Goal: Transaction & Acquisition: Book appointment/travel/reservation

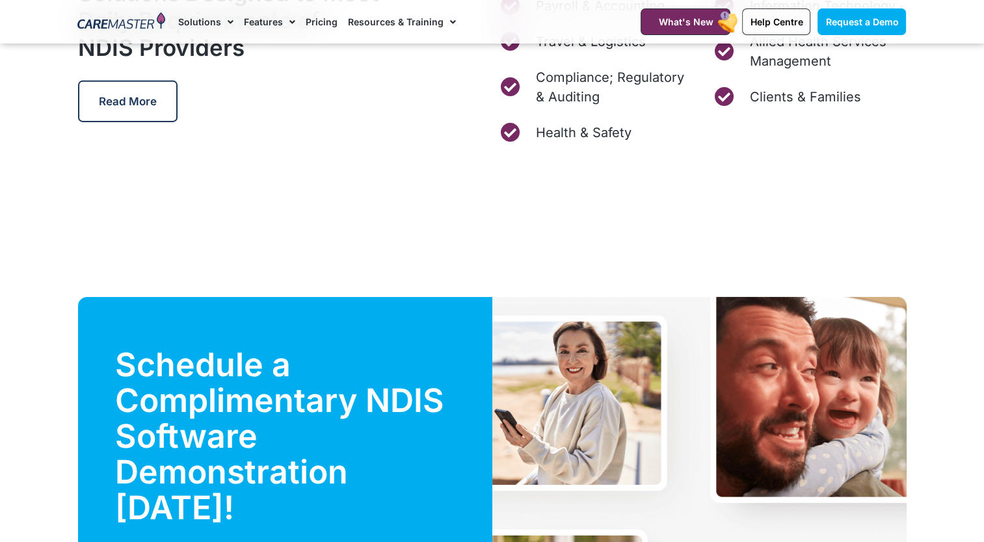
scroll to position [4163, 0]
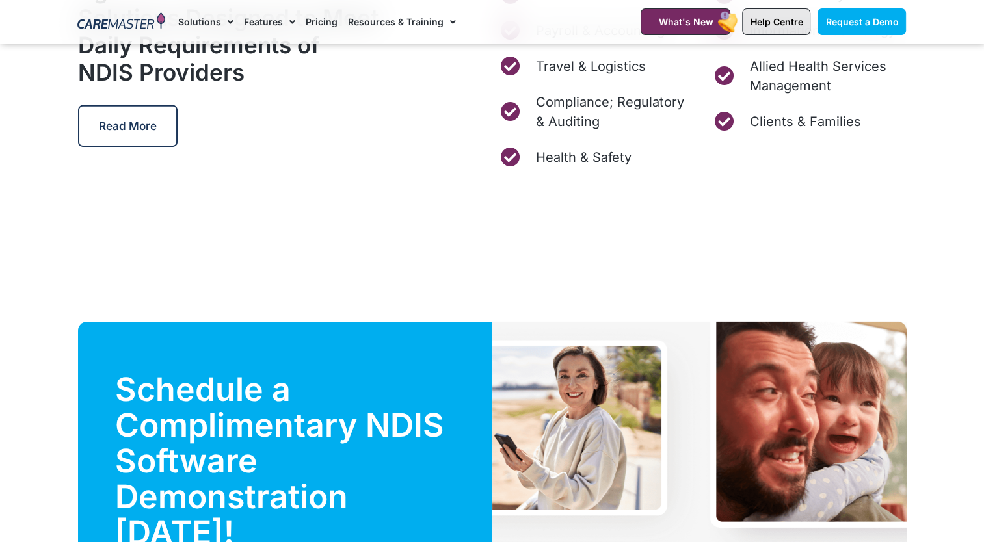
click at [782, 29] on link "Help Centre" at bounding box center [776, 21] width 68 height 27
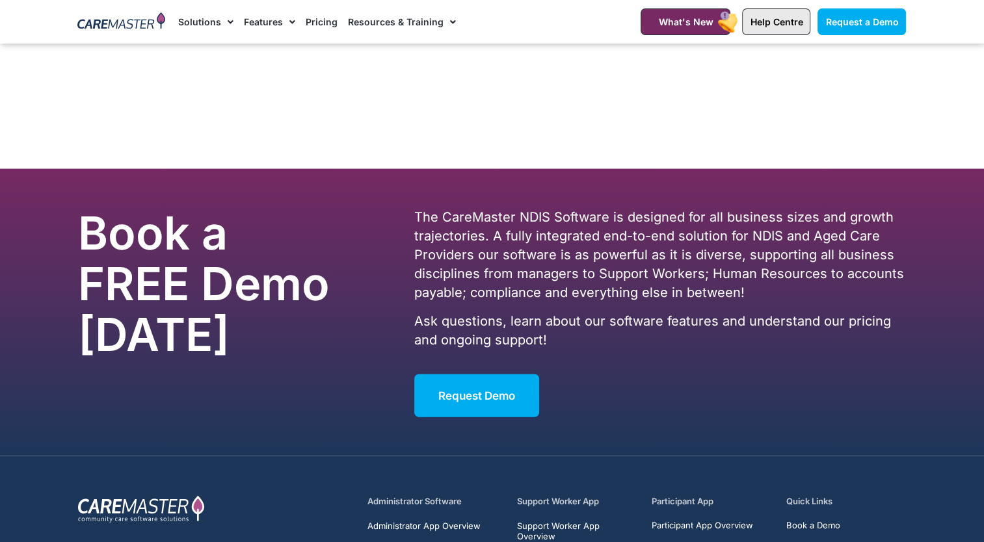
scroll to position [7925, 0]
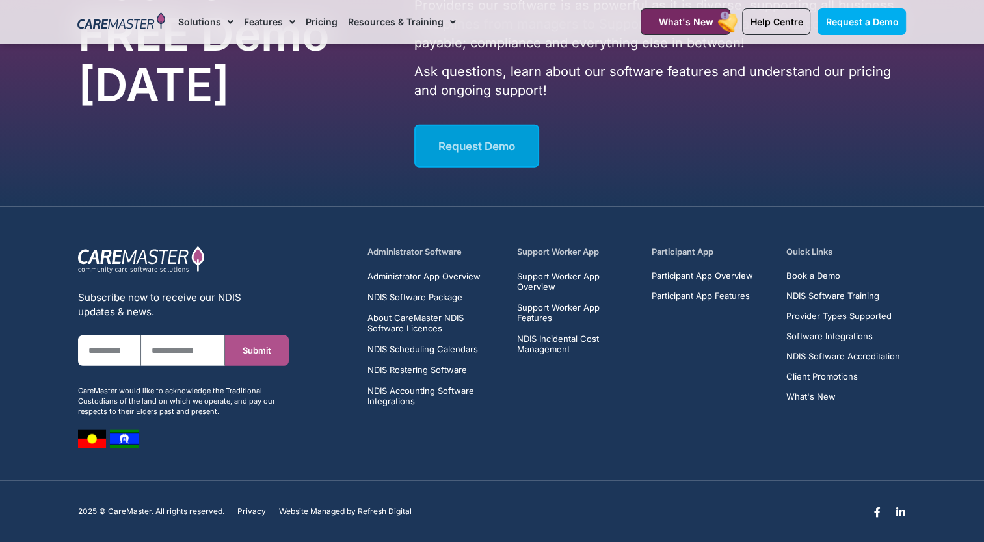
click at [466, 129] on link "Request Demo" at bounding box center [476, 146] width 125 height 43
click at [468, 142] on span "Request Demo" at bounding box center [476, 146] width 77 height 13
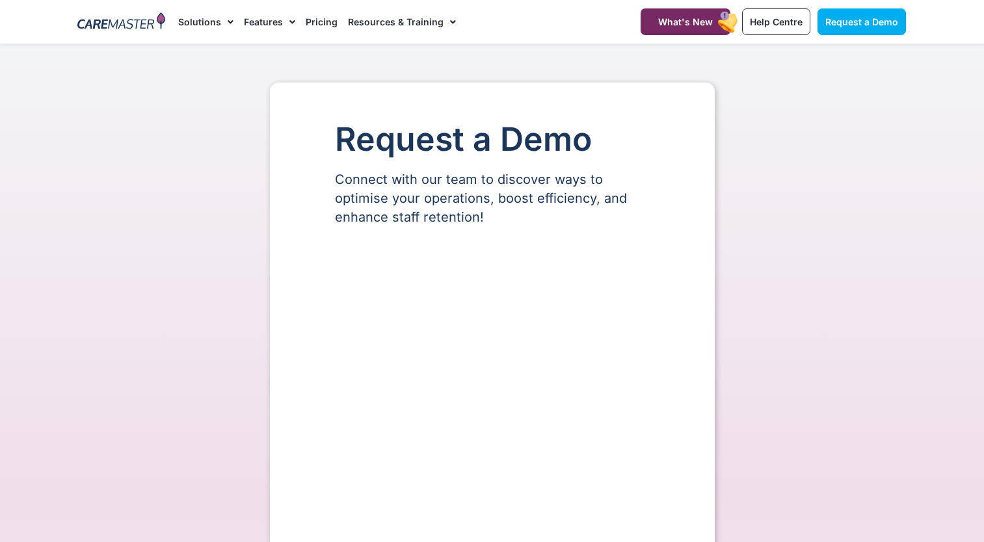
scroll to position [75, 0]
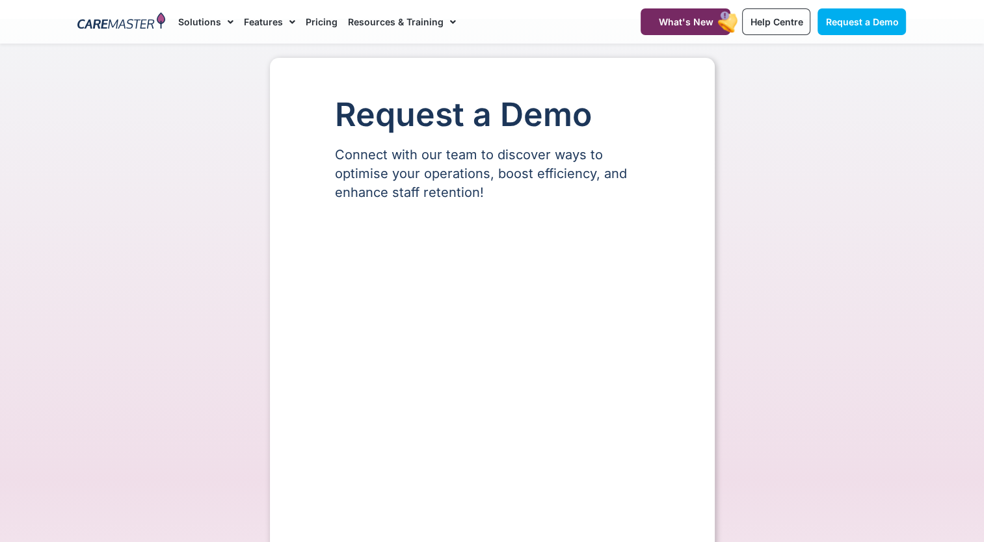
select select "**"
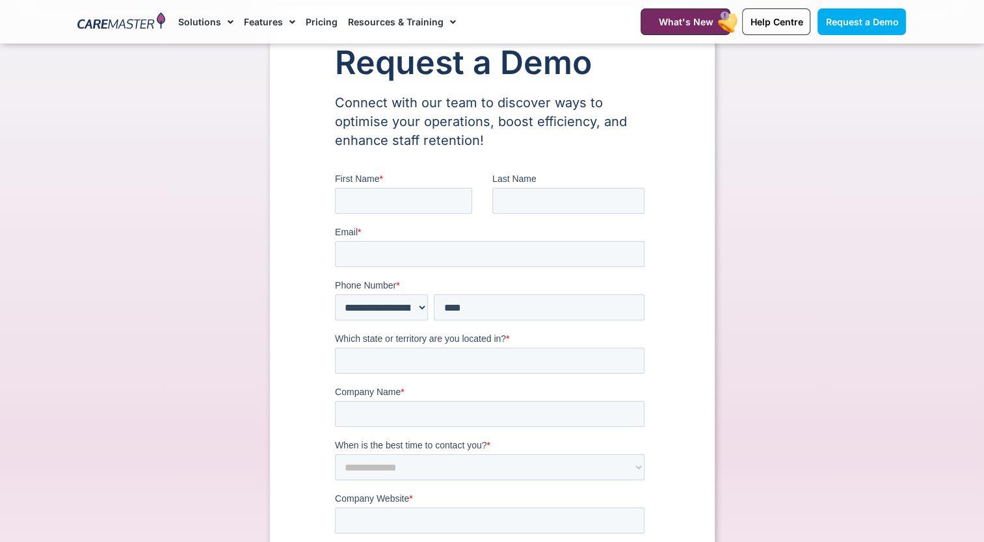
scroll to position [65, 0]
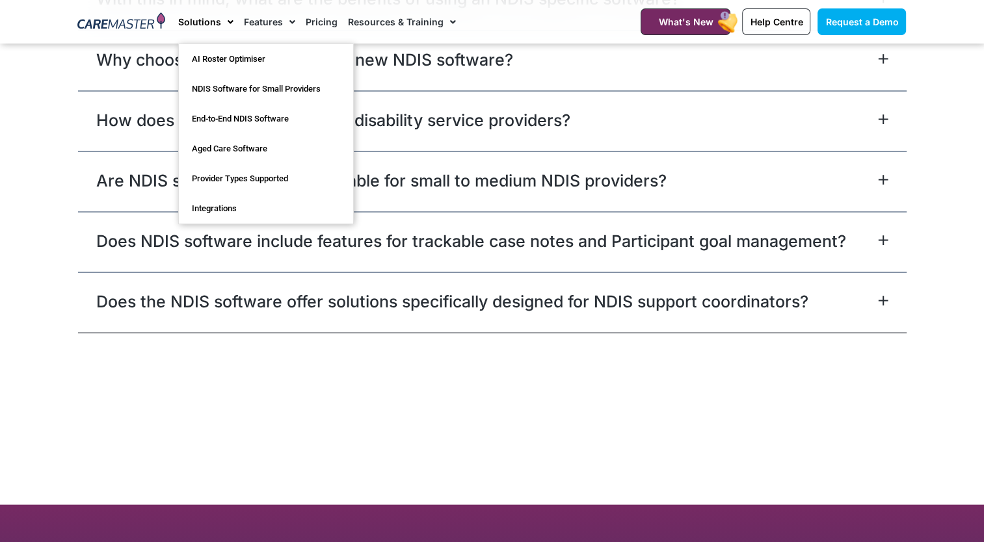
click at [207, 21] on link "Solutions" at bounding box center [205, 22] width 55 height 44
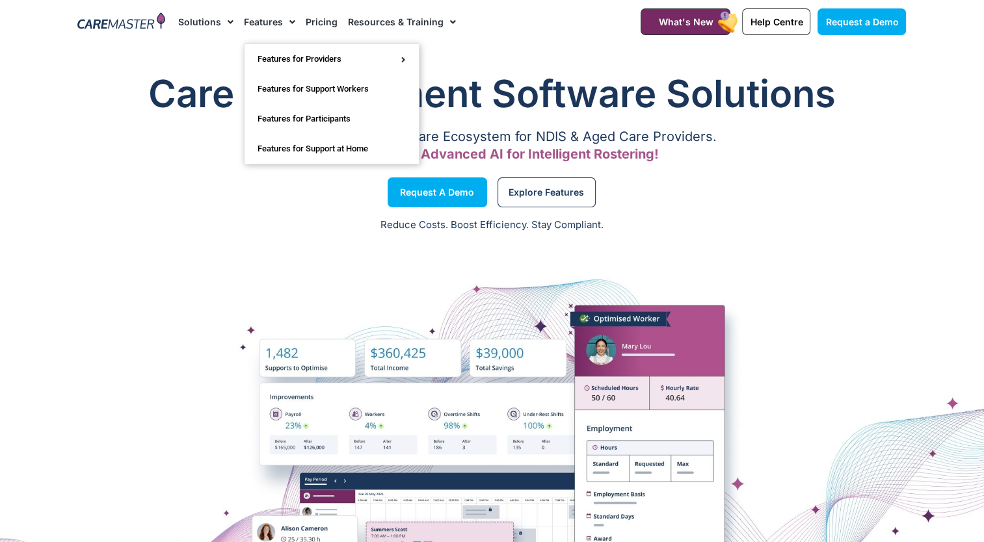
click at [251, 20] on link "Features" at bounding box center [269, 22] width 51 height 44
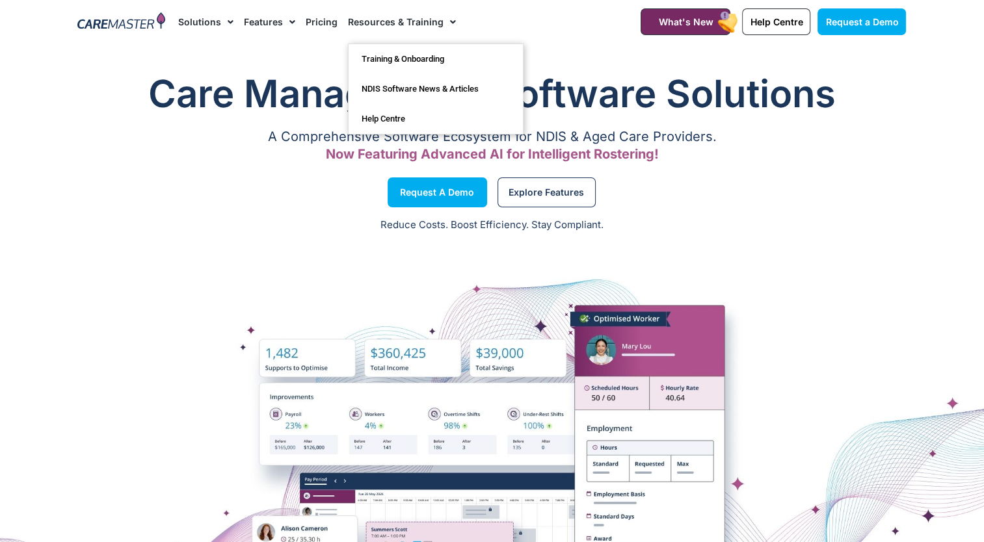
click at [412, 22] on link "Resources & Training" at bounding box center [402, 22] width 108 height 44
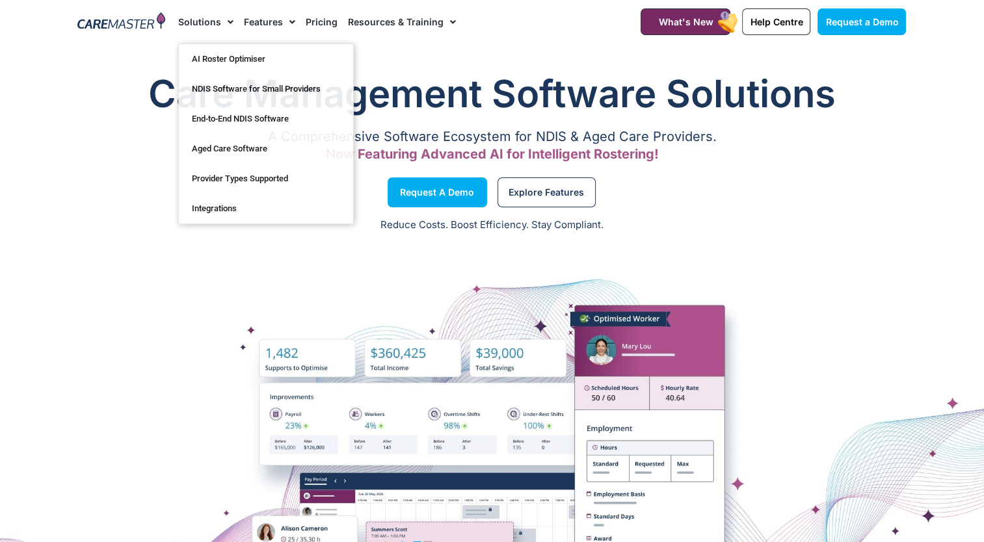
click at [116, 25] on img at bounding box center [121, 22] width 88 height 20
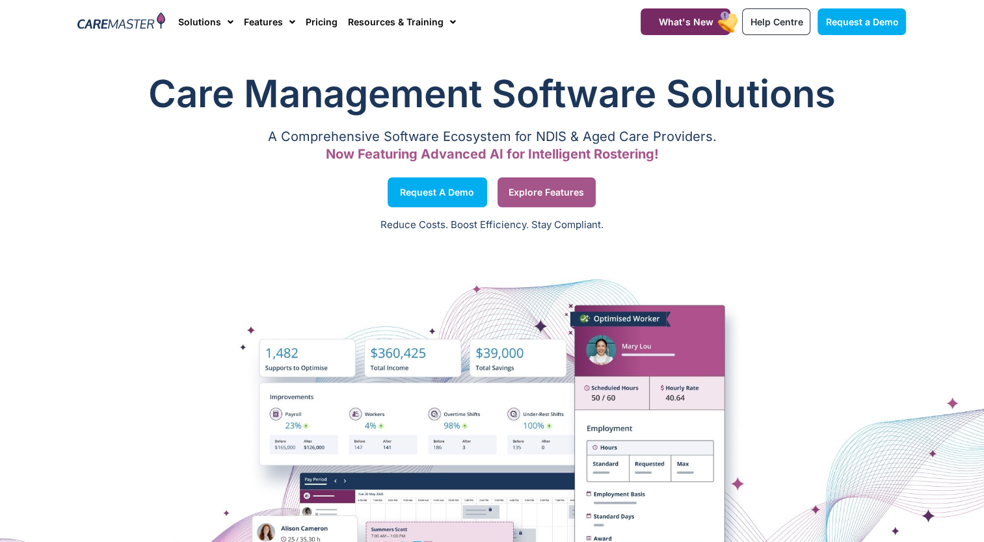
click at [546, 189] on span "Explore Features" at bounding box center [546, 192] width 75 height 7
